Goal: Information Seeking & Learning: Check status

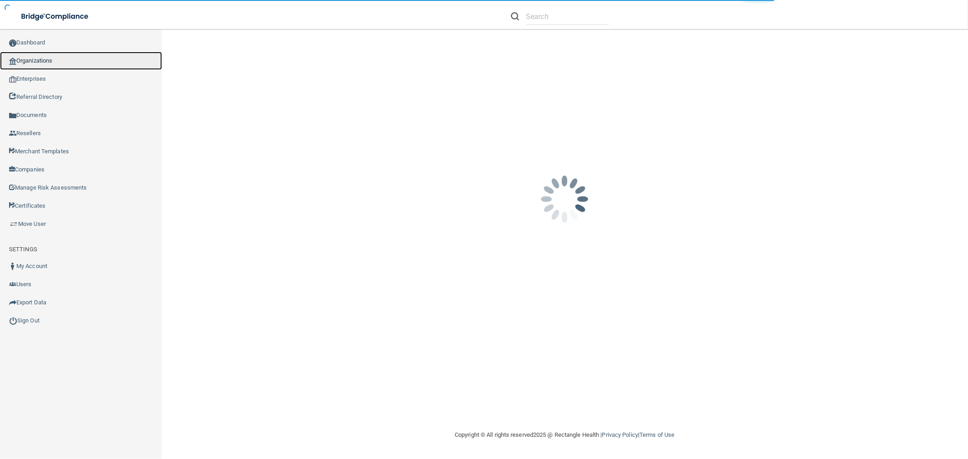
drag, startPoint x: 43, startPoint y: 56, endPoint x: 167, endPoint y: 102, distance: 131.9
click at [43, 56] on link "Organizations" at bounding box center [81, 61] width 162 height 18
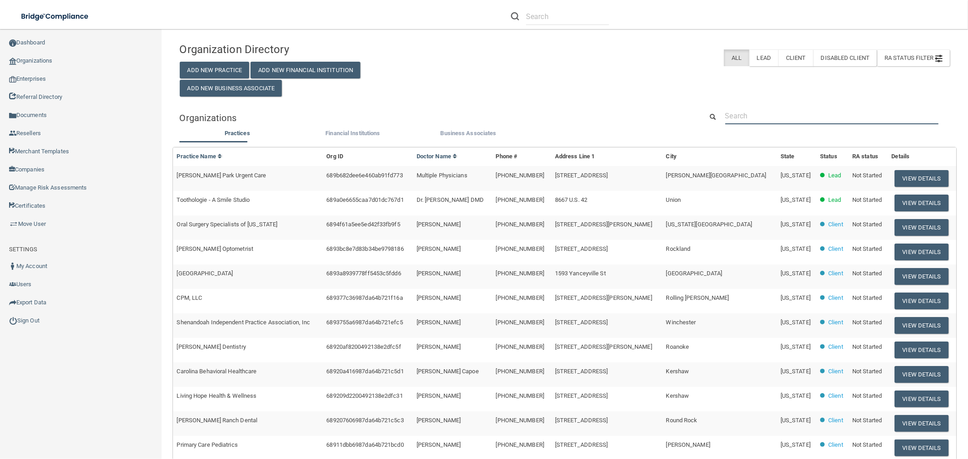
click at [768, 119] on input "text" at bounding box center [831, 116] width 213 height 17
paste input "[EMAIL_ADDRESS][DOMAIN_NAME]"
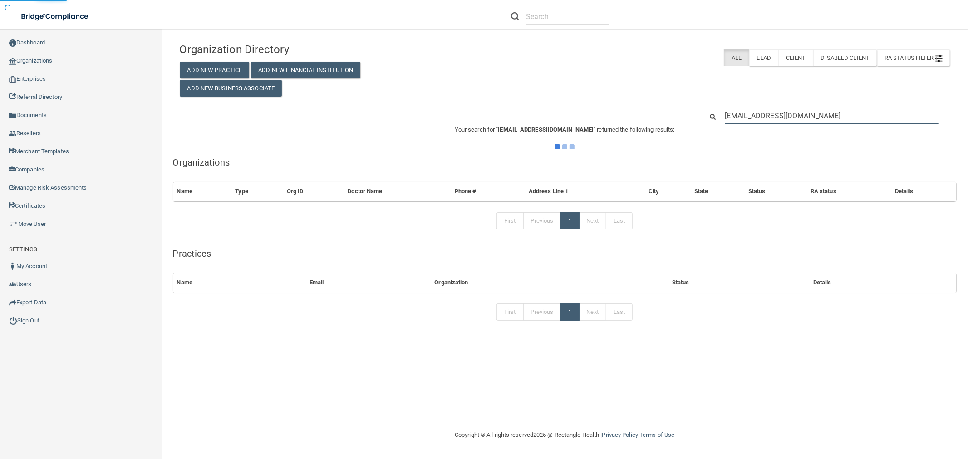
type input "[EMAIL_ADDRESS][DOMAIN_NAME]"
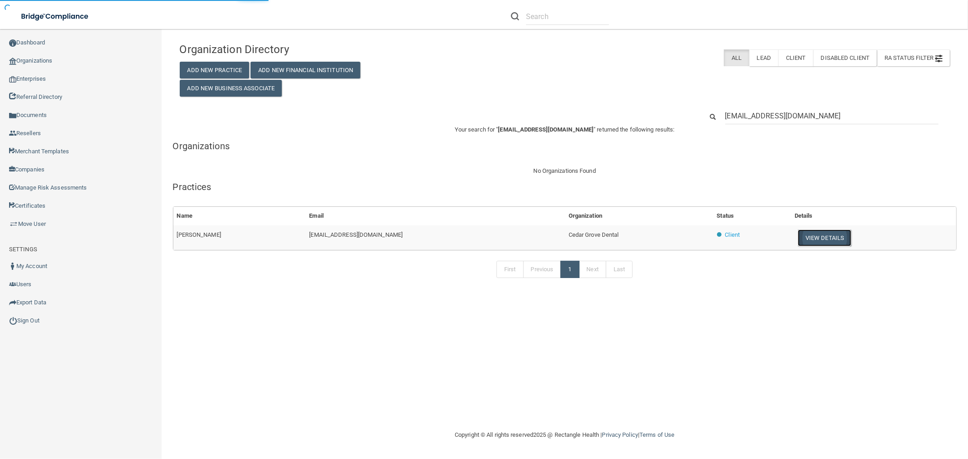
click at [831, 239] on button "View Details" at bounding box center [825, 238] width 54 height 17
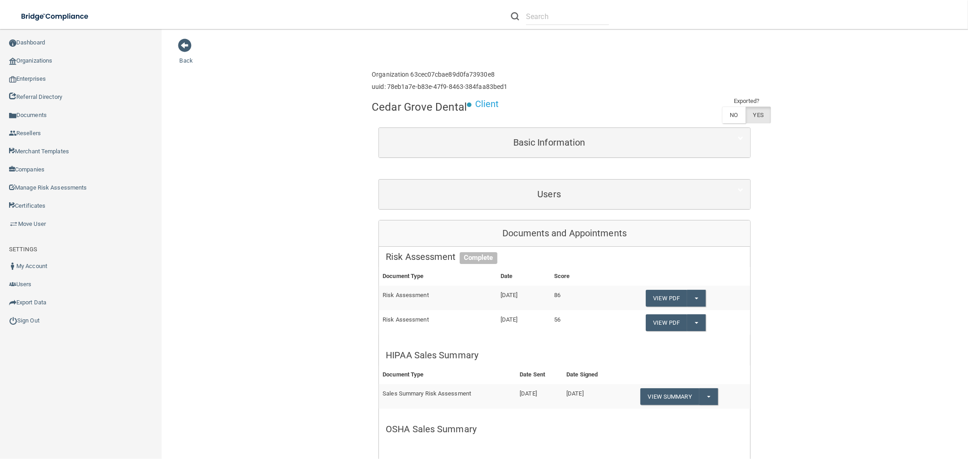
click at [527, 182] on div "Users" at bounding box center [564, 194] width 371 height 29
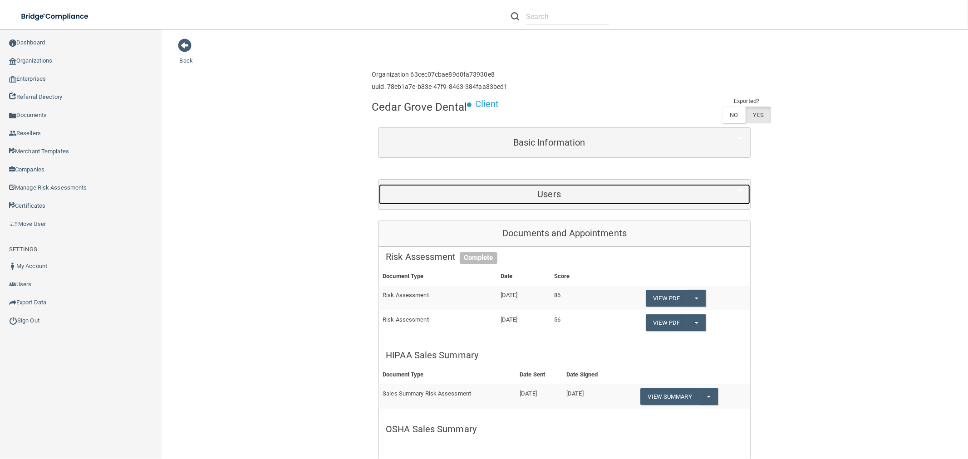
click at [537, 193] on h5 "Users" at bounding box center [549, 194] width 327 height 10
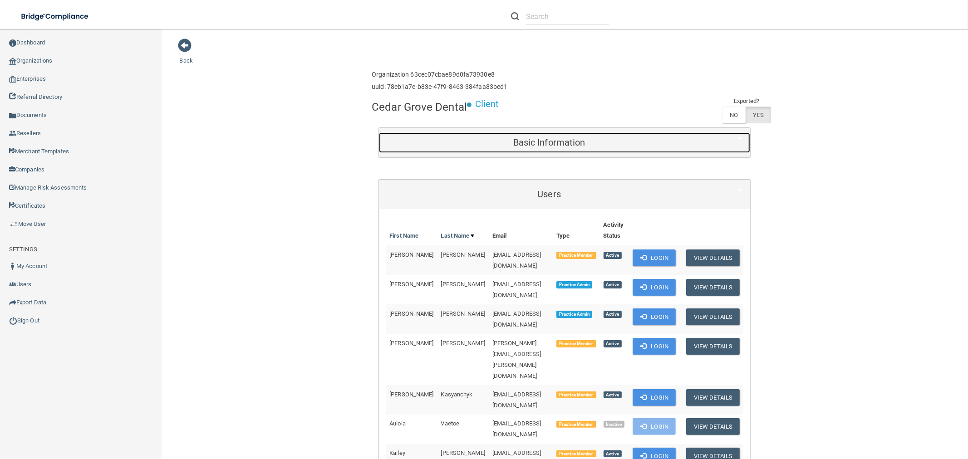
click at [579, 137] on h5 "Basic Information" at bounding box center [549, 142] width 327 height 10
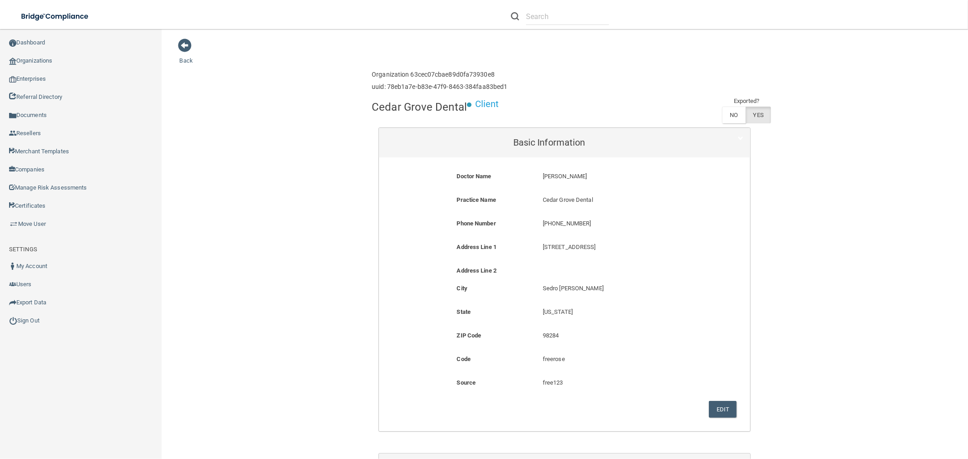
drag, startPoint x: 583, startPoint y: 176, endPoint x: 532, endPoint y: 176, distance: 50.8
click at [536, 176] on div "[PERSON_NAME] [PERSON_NAME]" at bounding box center [622, 179] width 172 height 17
copy p "[PERSON_NAME]"
click at [554, 222] on p "[PHONE_NUMBER]" at bounding box center [622, 223] width 158 height 11
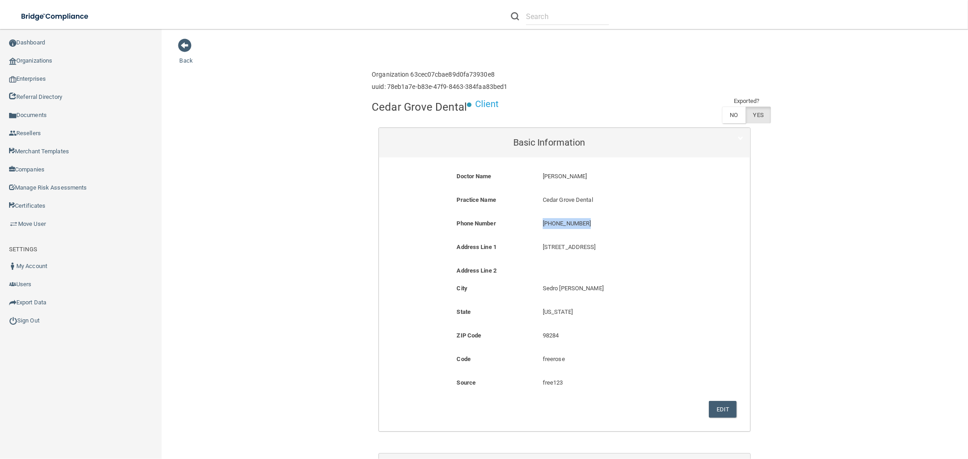
click at [554, 222] on p "[PHONE_NUMBER]" at bounding box center [622, 223] width 158 height 11
copy form "[PHONE_NUMBER]"
drag, startPoint x: 576, startPoint y: 172, endPoint x: 554, endPoint y: 172, distance: 21.8
click at [554, 172] on p "[PERSON_NAME]" at bounding box center [622, 176] width 158 height 11
click at [573, 174] on p "[PERSON_NAME]" at bounding box center [622, 176] width 158 height 11
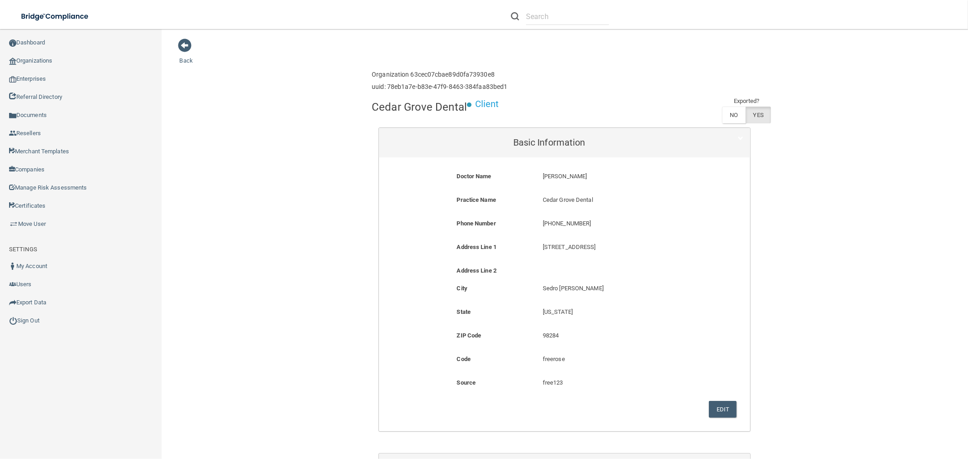
click at [580, 174] on p "[PERSON_NAME]" at bounding box center [622, 176] width 158 height 11
drag, startPoint x: 580, startPoint y: 174, endPoint x: 547, endPoint y: 176, distance: 32.7
click at [547, 176] on p "[PERSON_NAME]" at bounding box center [622, 176] width 158 height 11
copy form "[PERSON_NAME]"
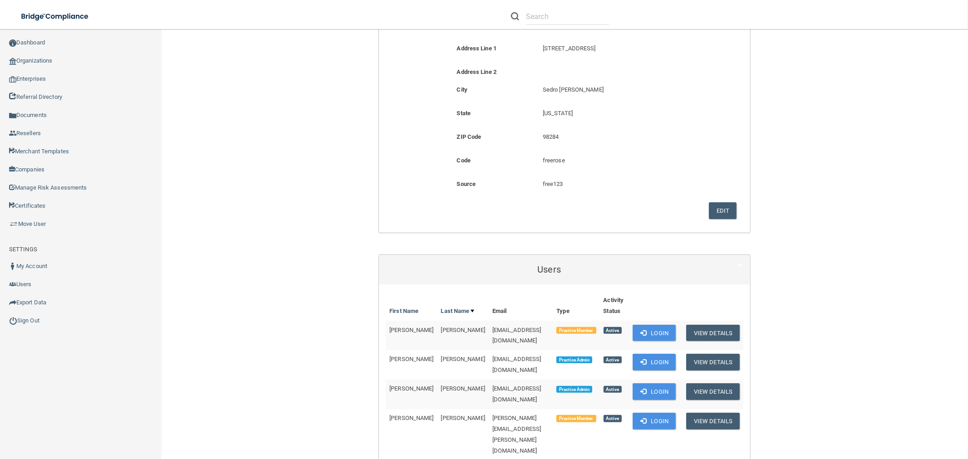
scroll to position [302, 0]
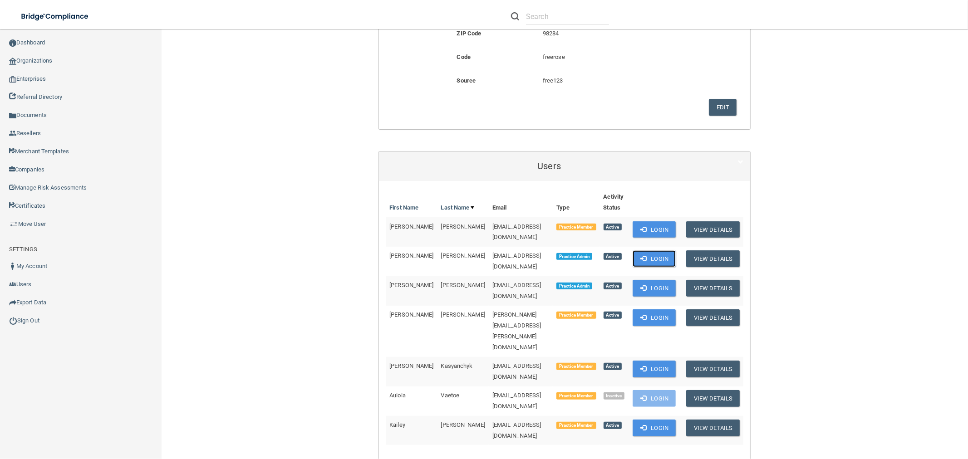
click at [642, 252] on button "Login" at bounding box center [654, 258] width 43 height 17
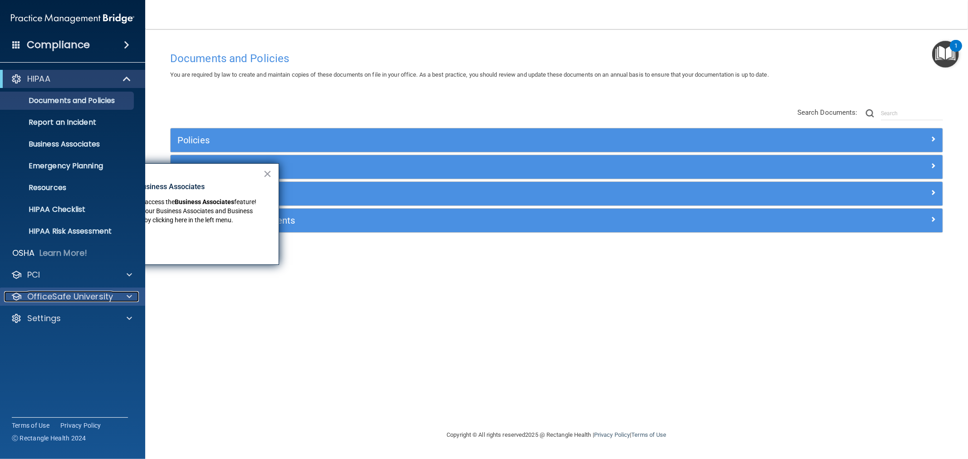
click at [103, 296] on p "OfficeSafe University" at bounding box center [70, 296] width 86 height 11
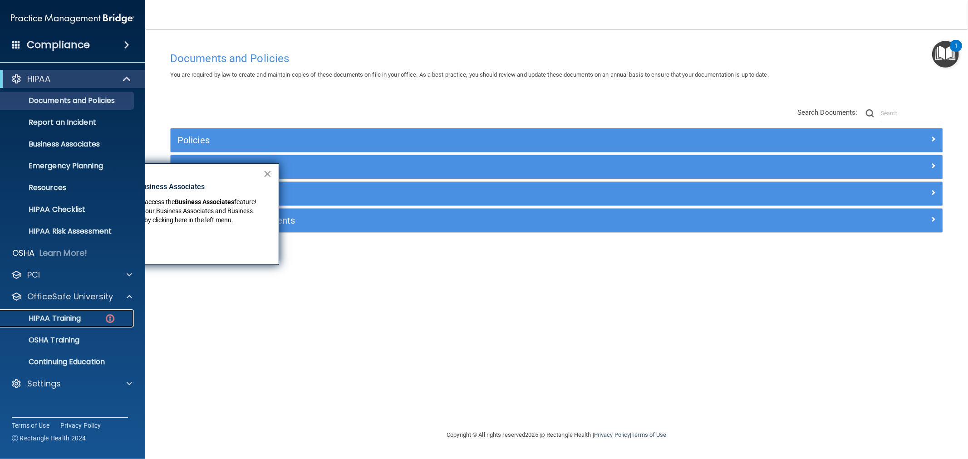
click at [67, 316] on p "HIPAA Training" at bounding box center [43, 318] width 75 height 9
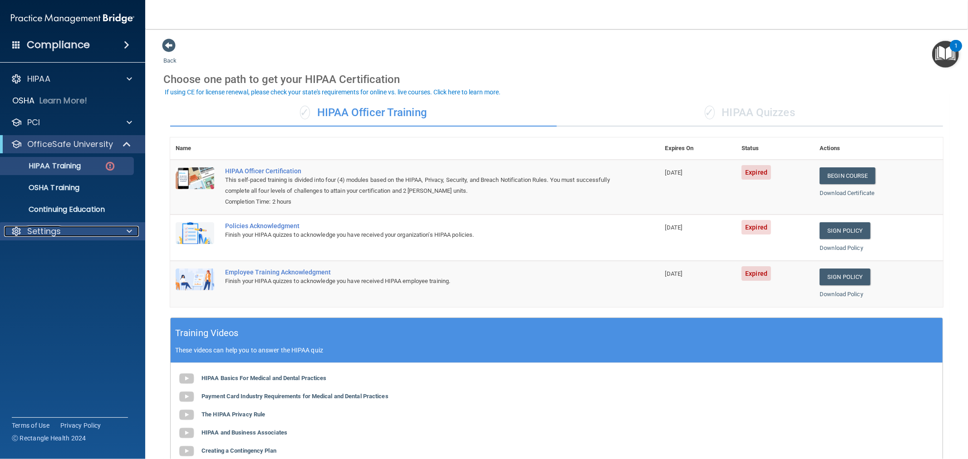
click at [54, 230] on p "Settings" at bounding box center [44, 231] width 34 height 11
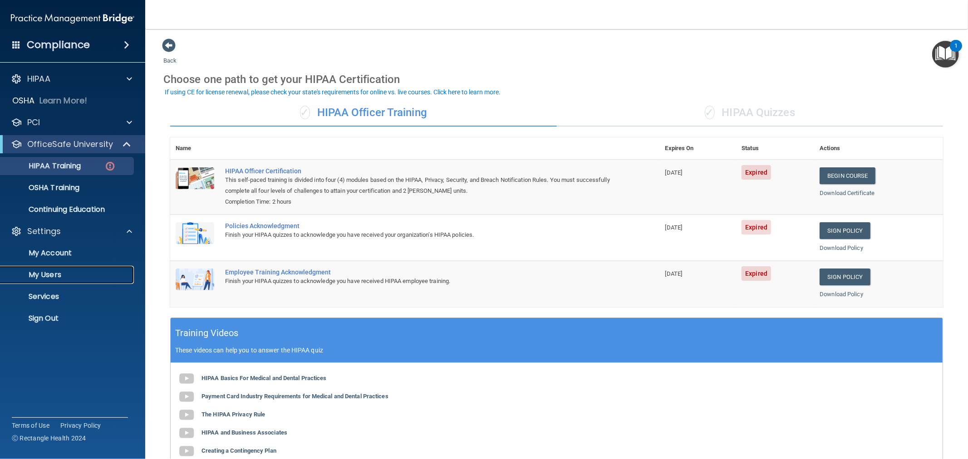
click at [59, 271] on p "My Users" at bounding box center [68, 274] width 124 height 9
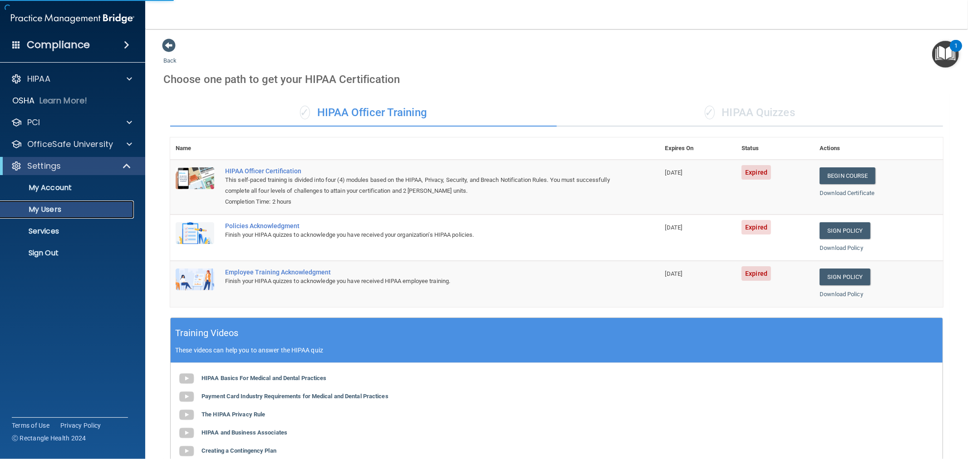
select select "20"
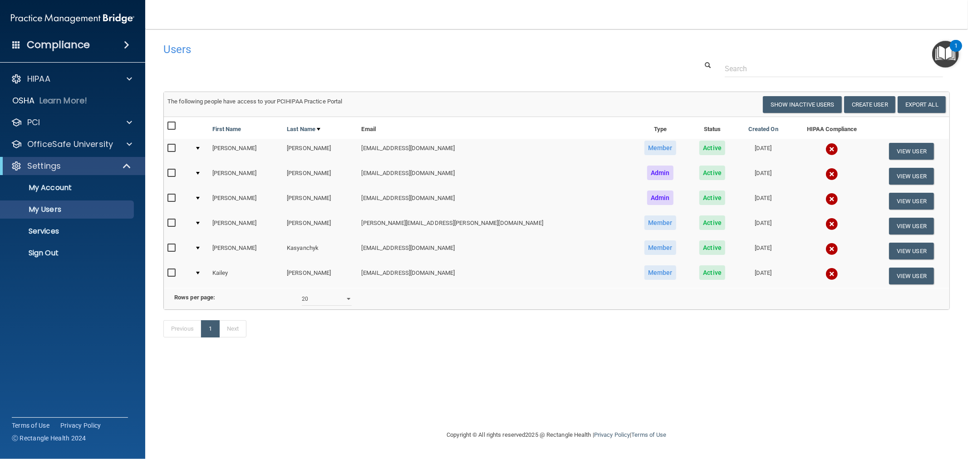
click at [825, 251] on img at bounding box center [831, 249] width 13 height 13
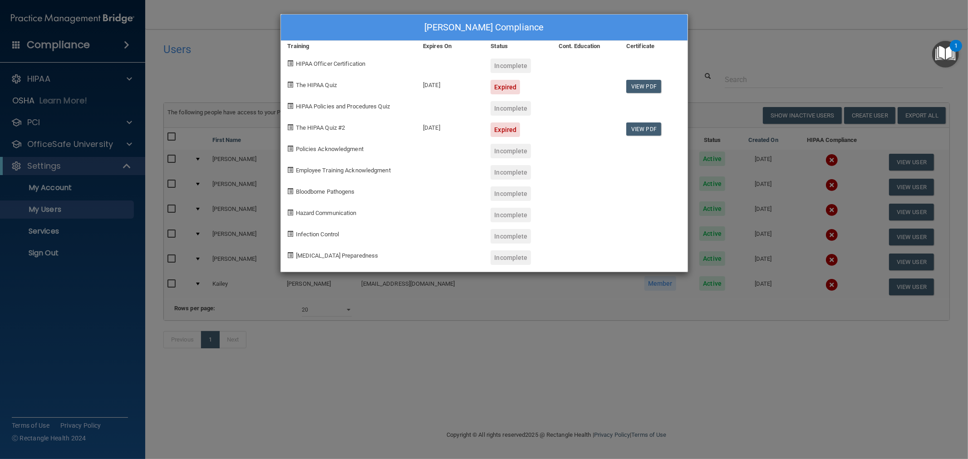
drag, startPoint x: 743, startPoint y: 263, endPoint x: 765, endPoint y: 262, distance: 21.8
click at [742, 264] on div "Lina Kasyanchyk's Compliance Training Expires On Status Cont. Education Certifi…" at bounding box center [484, 229] width 968 height 459
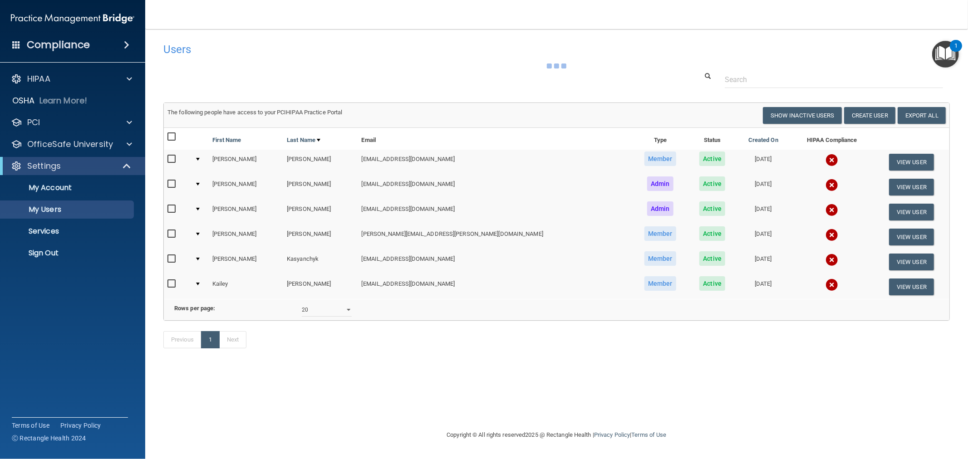
drag, startPoint x: 801, startPoint y: 284, endPoint x: 801, endPoint y: 274, distance: 10.4
click at [825, 284] on img at bounding box center [831, 285] width 13 height 13
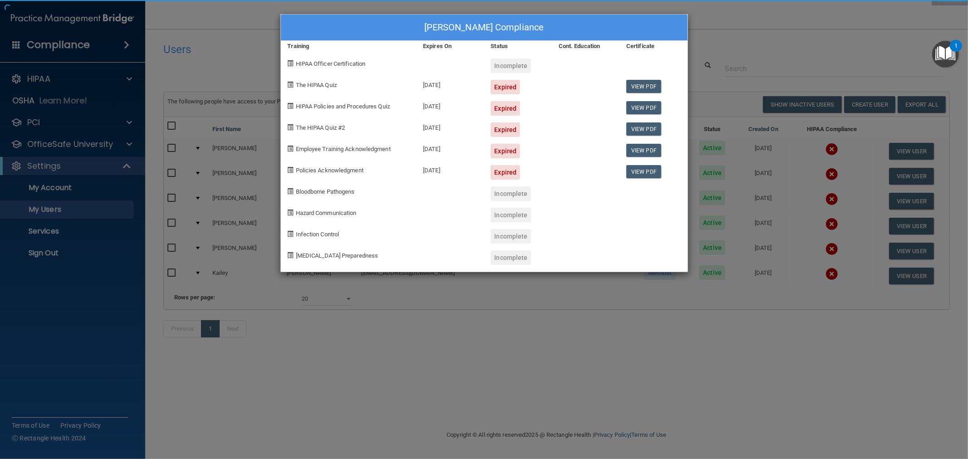
click at [799, 235] on div "Kailey Willard's Compliance Training Expires On Status Cont. Education Certific…" at bounding box center [484, 229] width 968 height 459
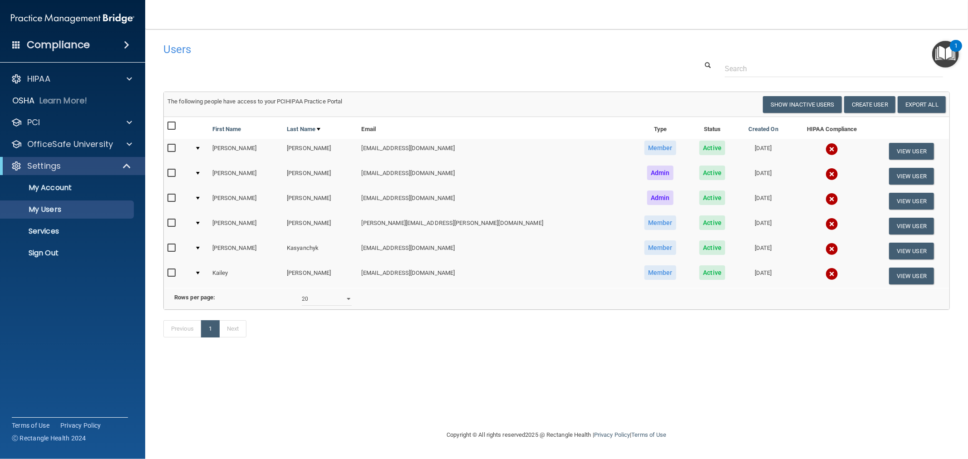
click at [825, 218] on img at bounding box center [831, 224] width 13 height 13
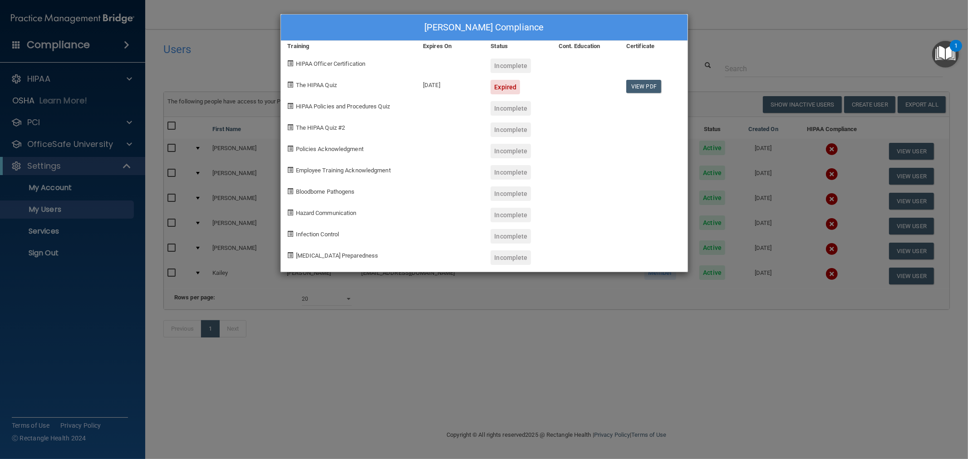
click at [773, 197] on div "Gabrielle Graves's Compliance Training Expires On Status Cont. Education Certif…" at bounding box center [484, 229] width 968 height 459
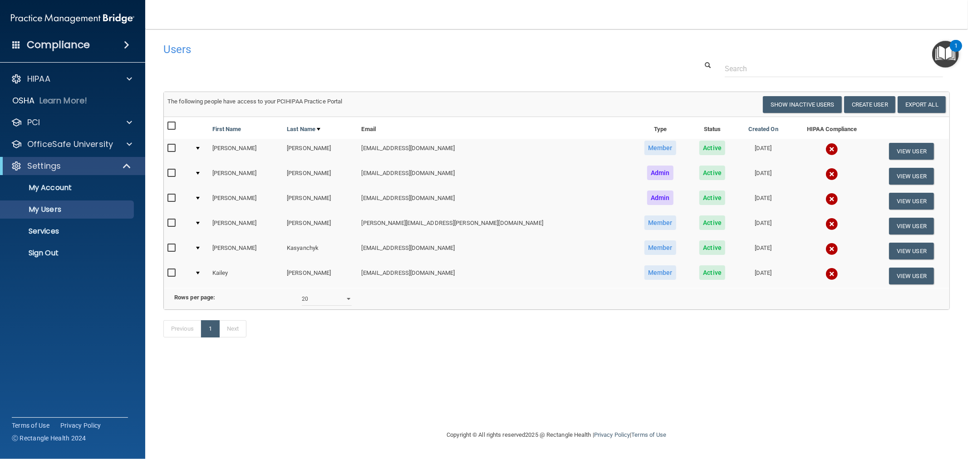
click at [825, 172] on img at bounding box center [831, 174] width 13 height 13
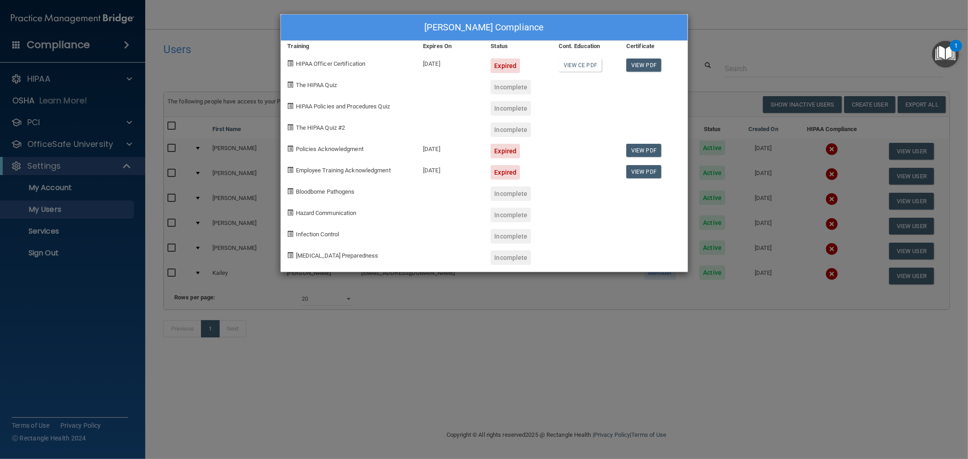
click at [773, 165] on div "Jocelyn Cunningham's Compliance Training Expires On Status Cont. Education Cert…" at bounding box center [484, 229] width 968 height 459
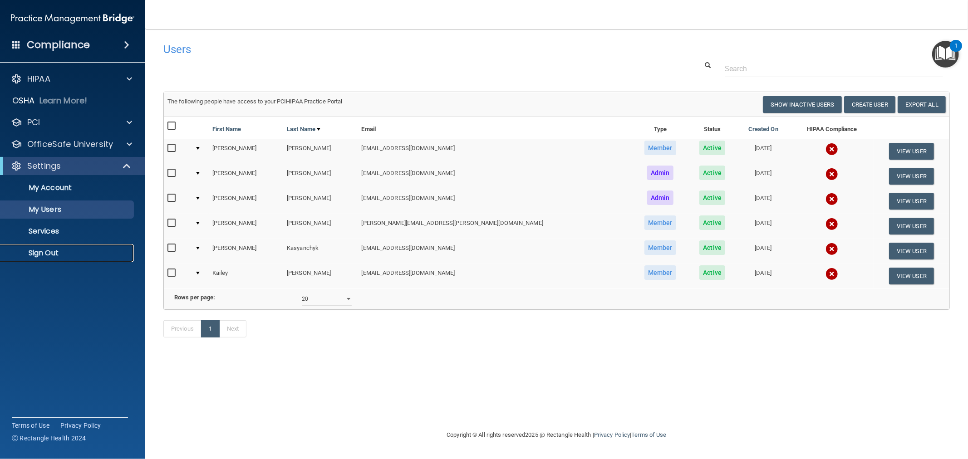
click at [49, 253] on p "Sign Out" at bounding box center [68, 253] width 124 height 9
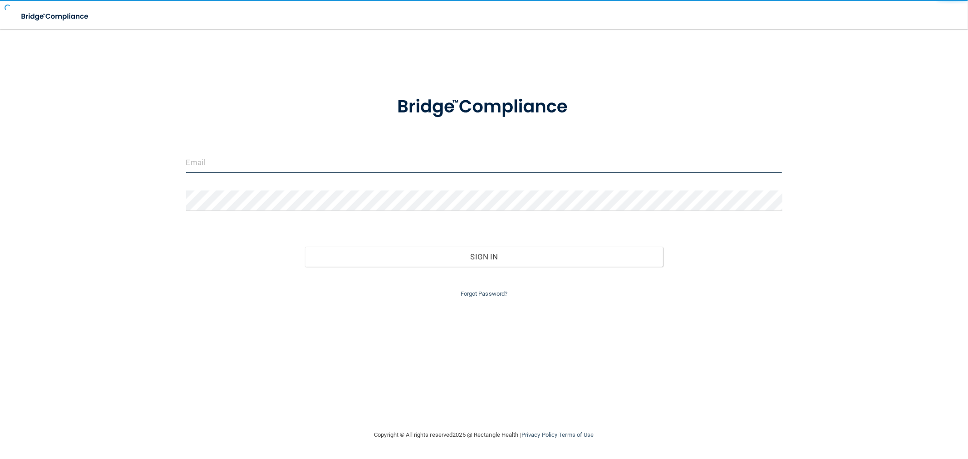
type input "[EMAIL_ADDRESS][DOMAIN_NAME]"
